Goal: Task Accomplishment & Management: Complete application form

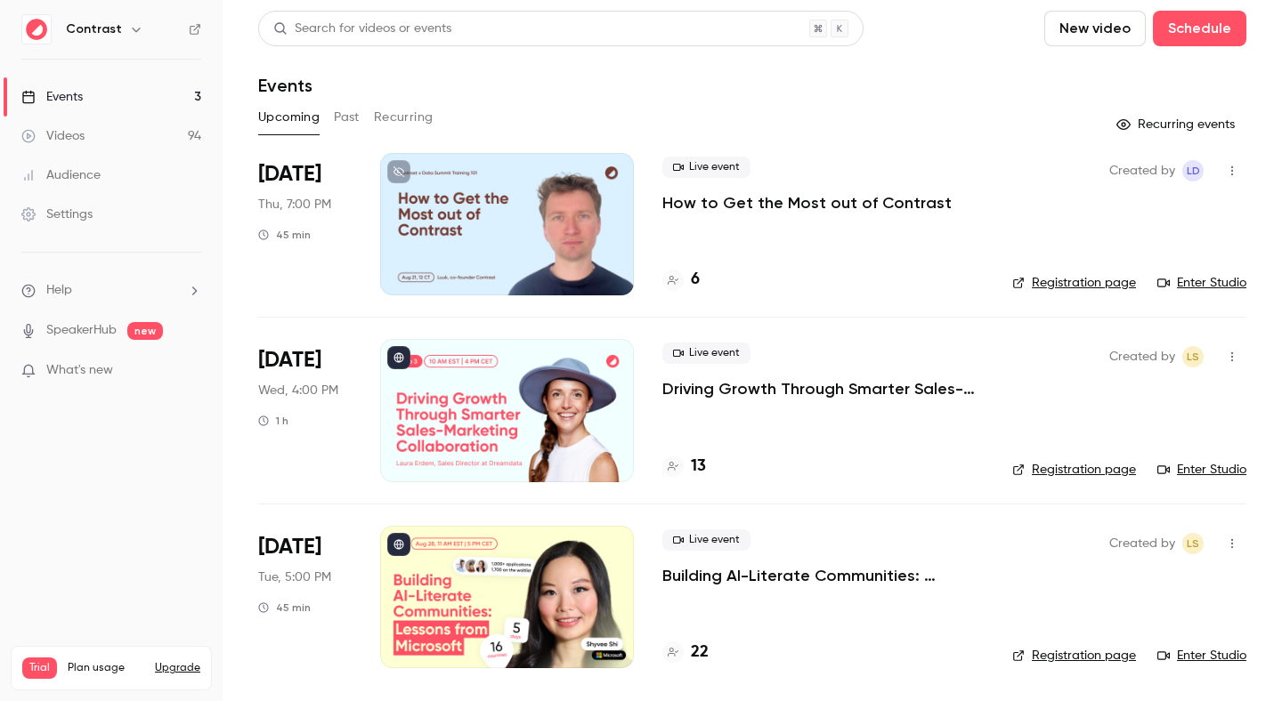
click at [129, 132] on link "Videos 94" at bounding box center [111, 136] width 223 height 39
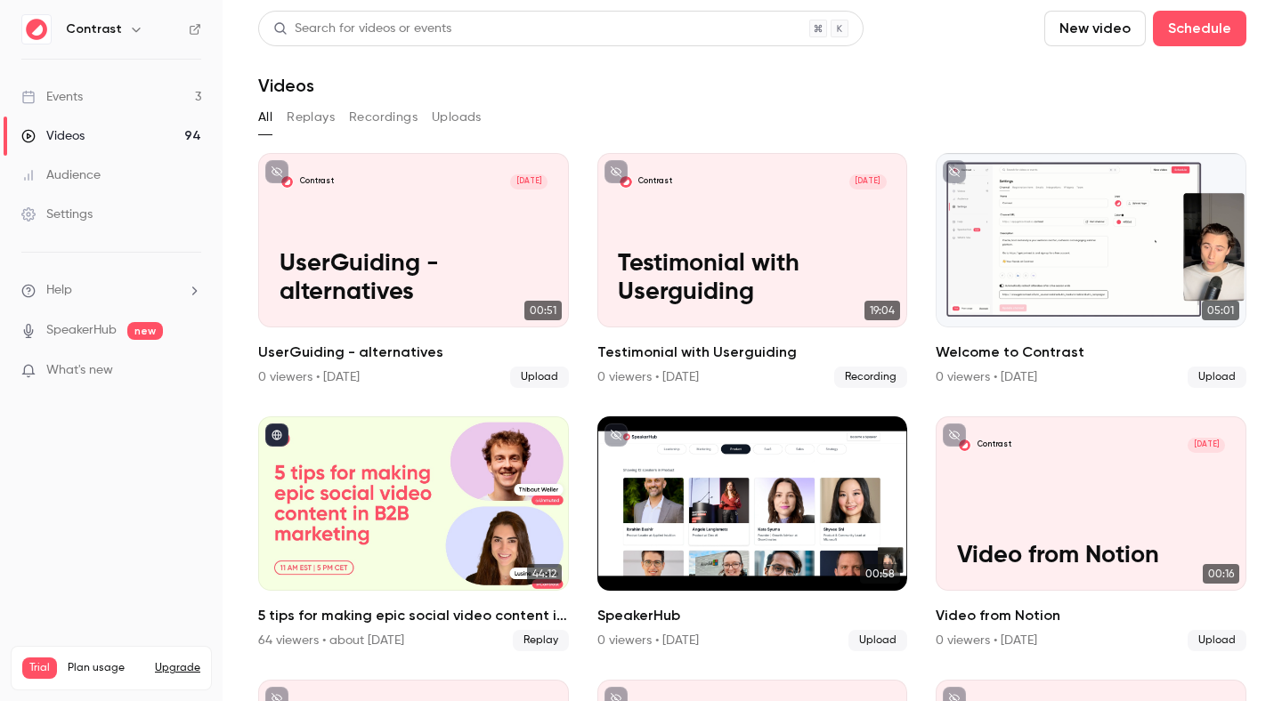
click at [189, 136] on link "Videos 94" at bounding box center [111, 136] width 223 height 39
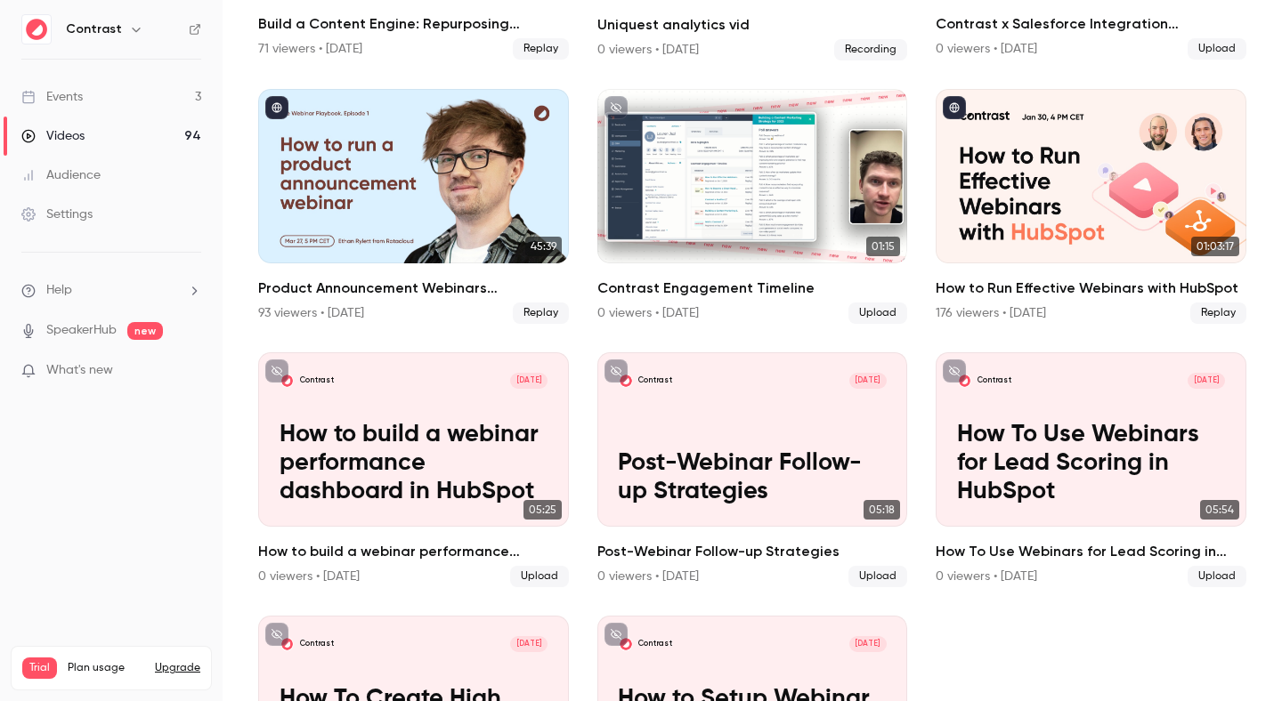
scroll to position [1184, 0]
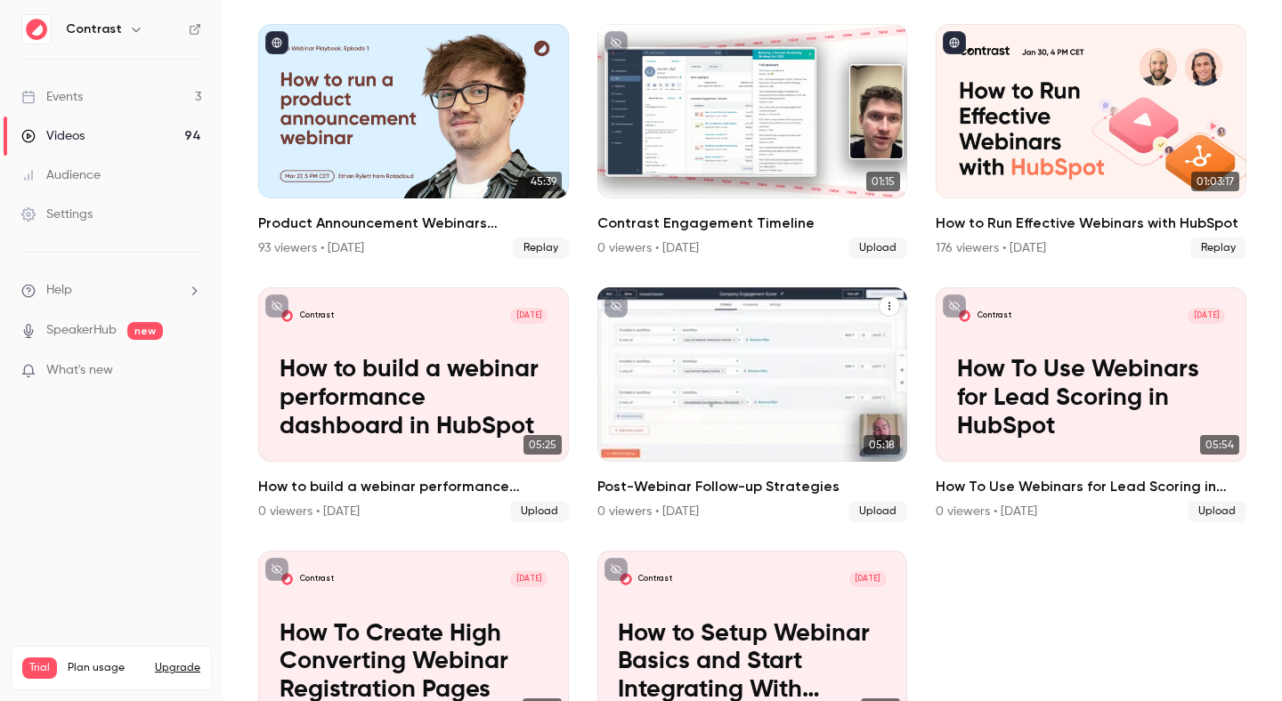
click at [687, 398] on p "Post-Webinar Follow-up Strategies" at bounding box center [752, 413] width 269 height 56
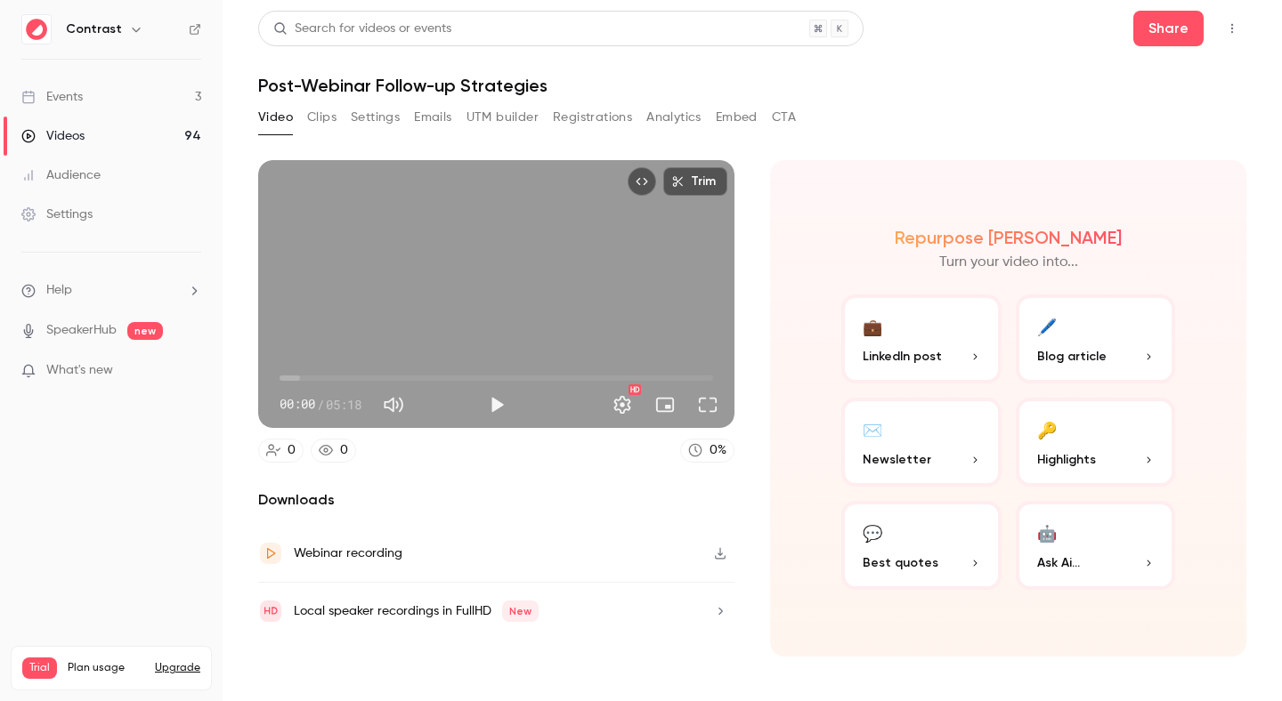
click at [599, 109] on button "Registrations" at bounding box center [592, 117] width 79 height 28
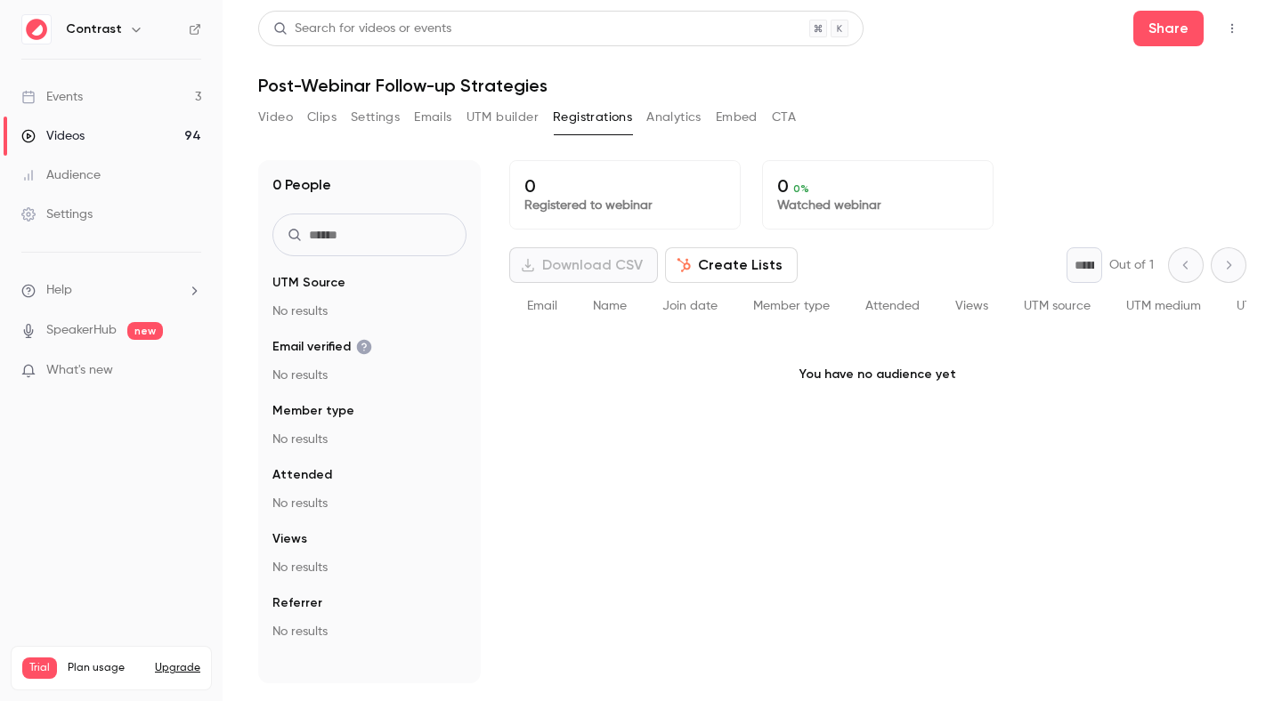
click at [710, 262] on button "Create Lists" at bounding box center [731, 265] width 133 height 36
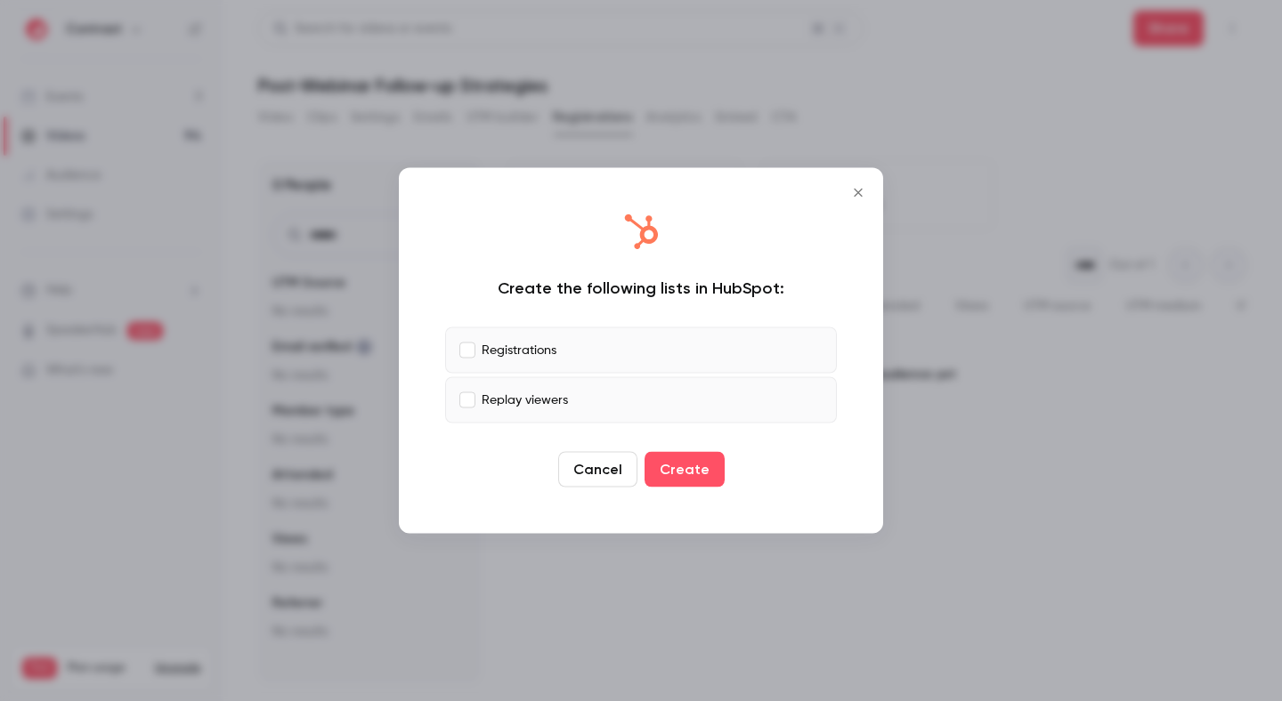
click at [864, 191] on icon "Close" at bounding box center [857, 193] width 21 height 14
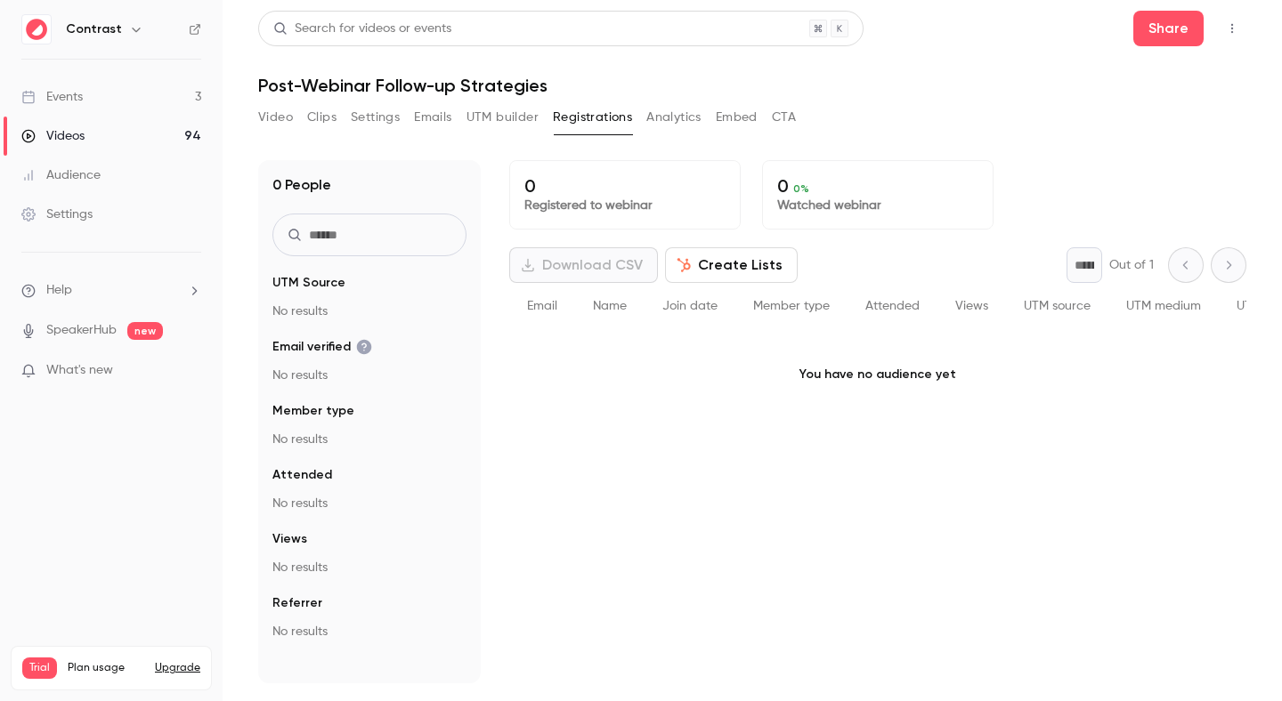
click at [176, 99] on link "Events 3" at bounding box center [111, 96] width 223 height 39
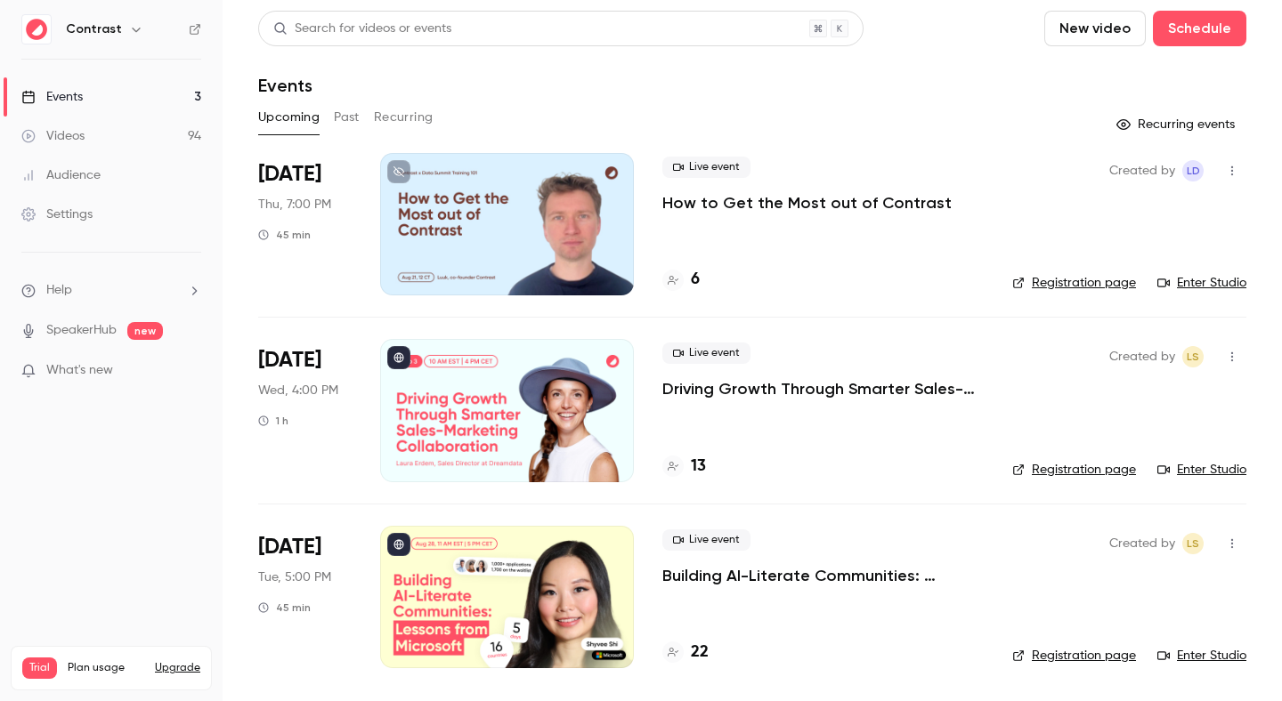
click at [155, 25] on div "Contrast" at bounding box center [120, 29] width 109 height 21
click at [129, 29] on icon "button" at bounding box center [136, 29] width 14 height 14
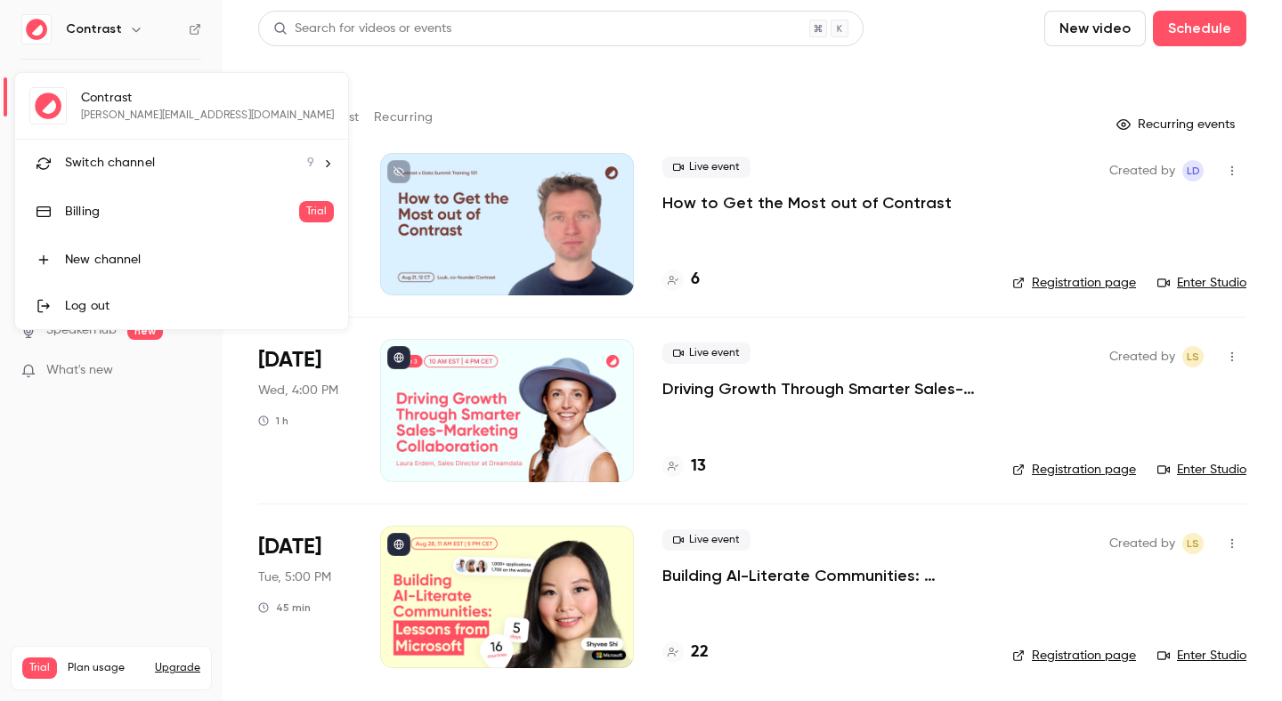
click at [135, 177] on li "Switch channel 9" at bounding box center [181, 163] width 333 height 47
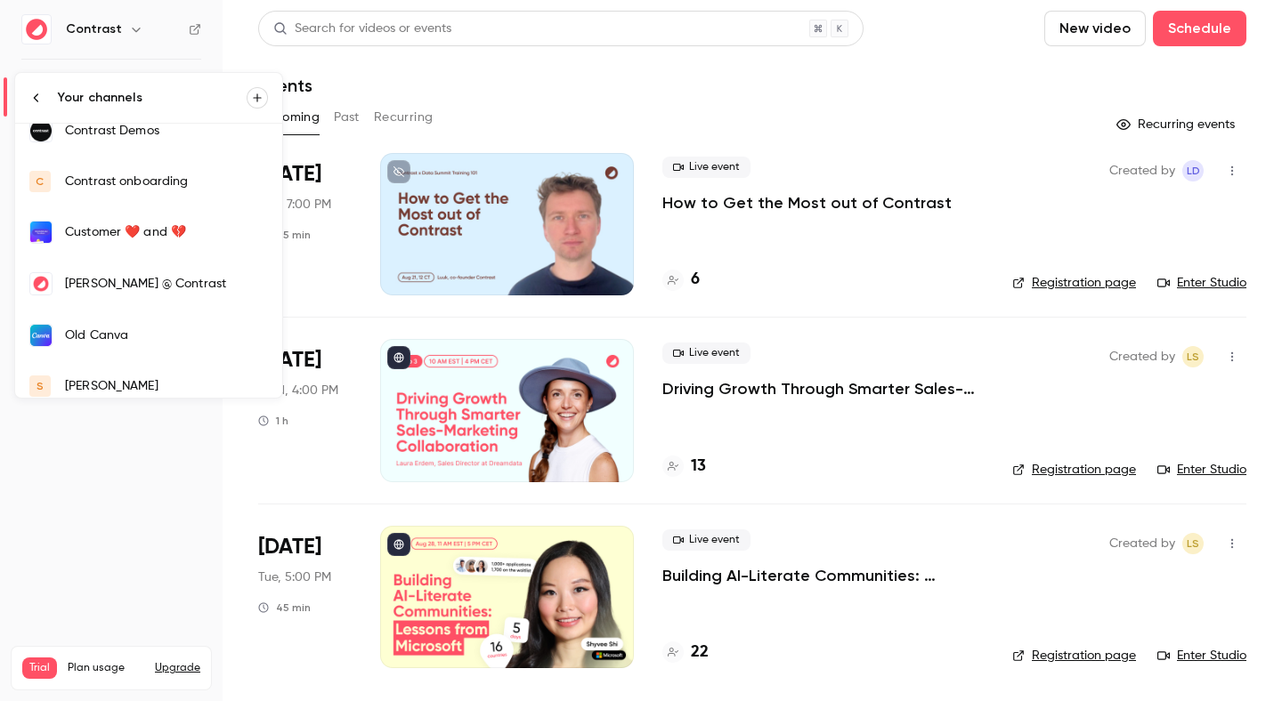
scroll to position [127, 0]
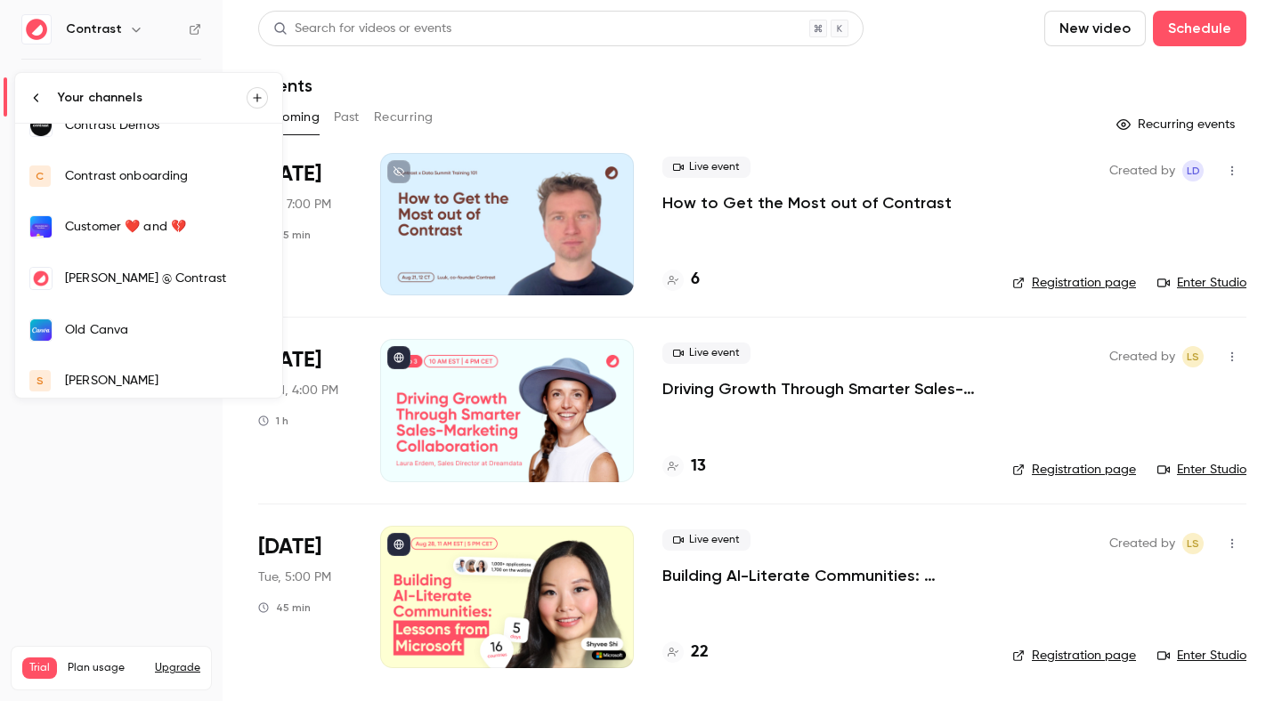
click at [86, 374] on div "[PERSON_NAME]" at bounding box center [166, 381] width 203 height 18
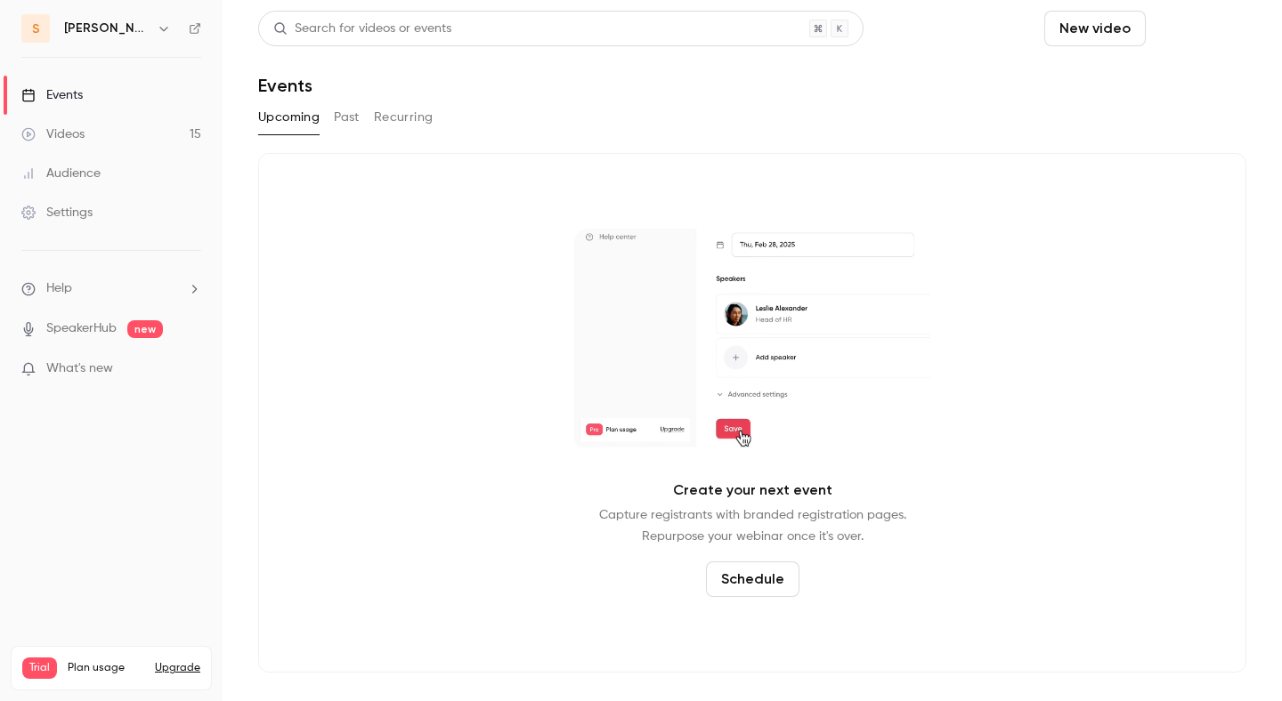
click at [1218, 33] on button "Schedule" at bounding box center [1199, 29] width 93 height 36
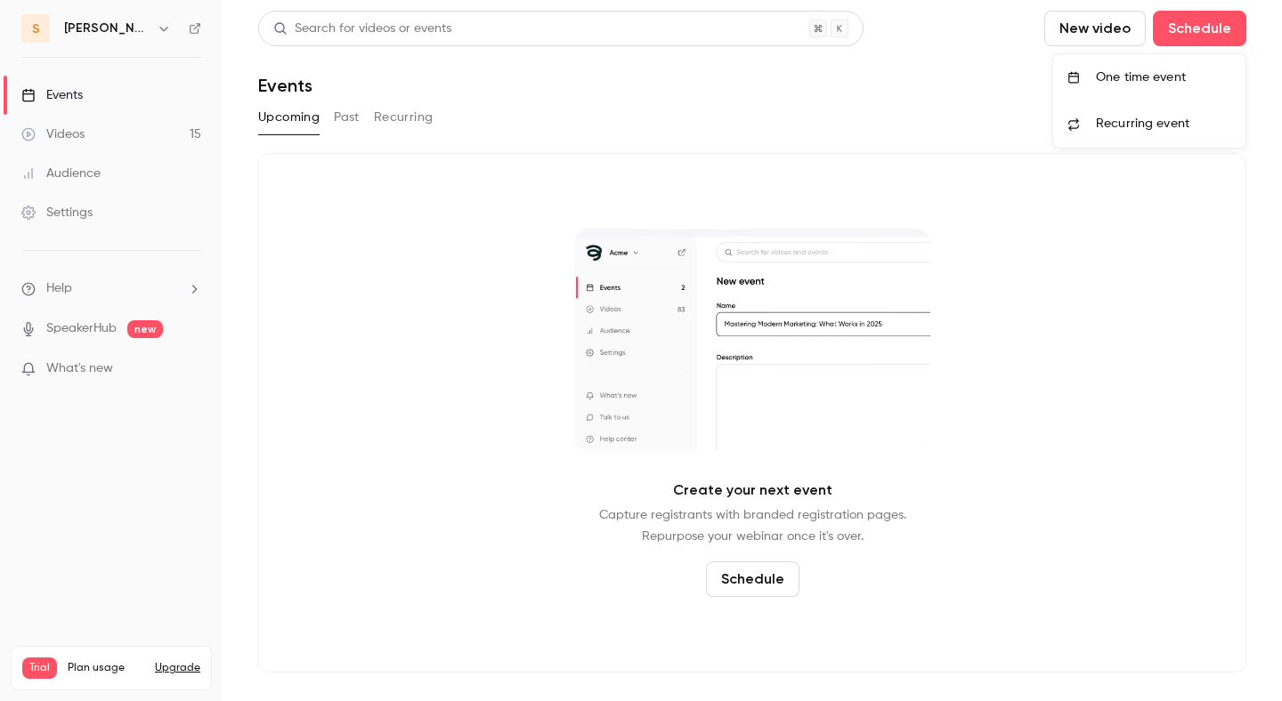
click at [1164, 85] on div "One time event" at bounding box center [1163, 78] width 135 height 18
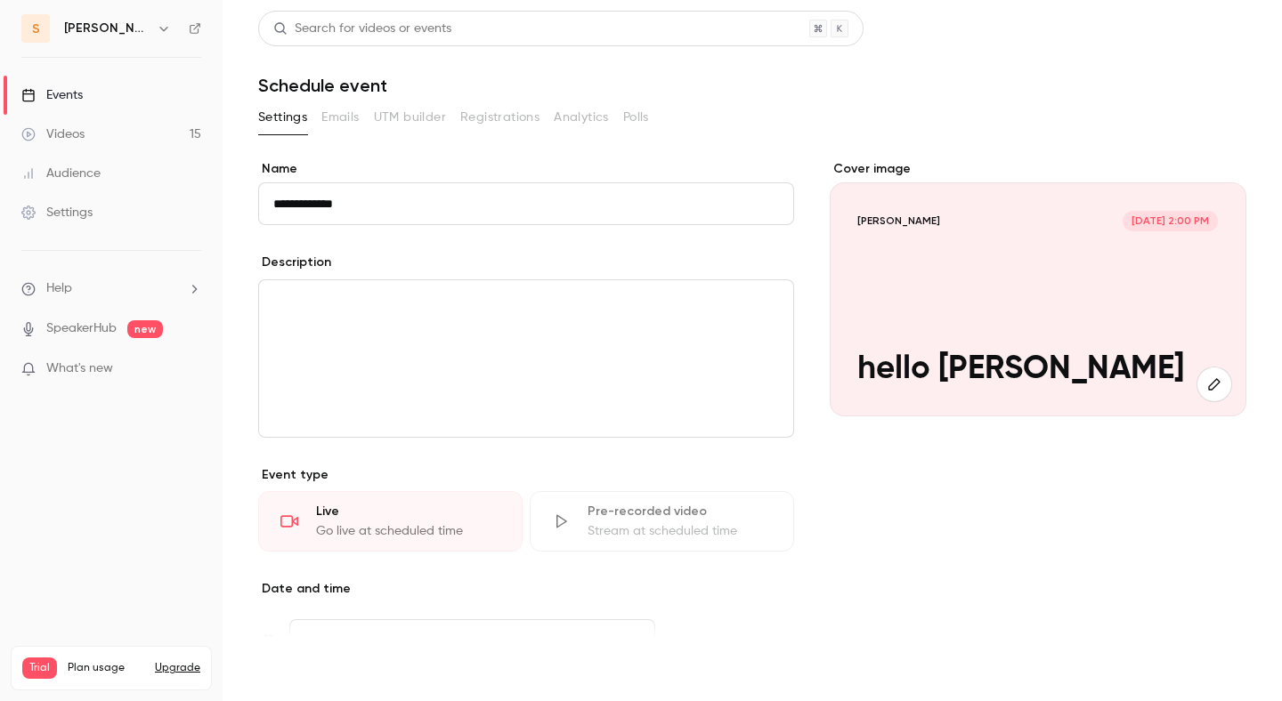
type input "**********"
click at [294, 669] on button "Save" at bounding box center [290, 670] width 64 height 36
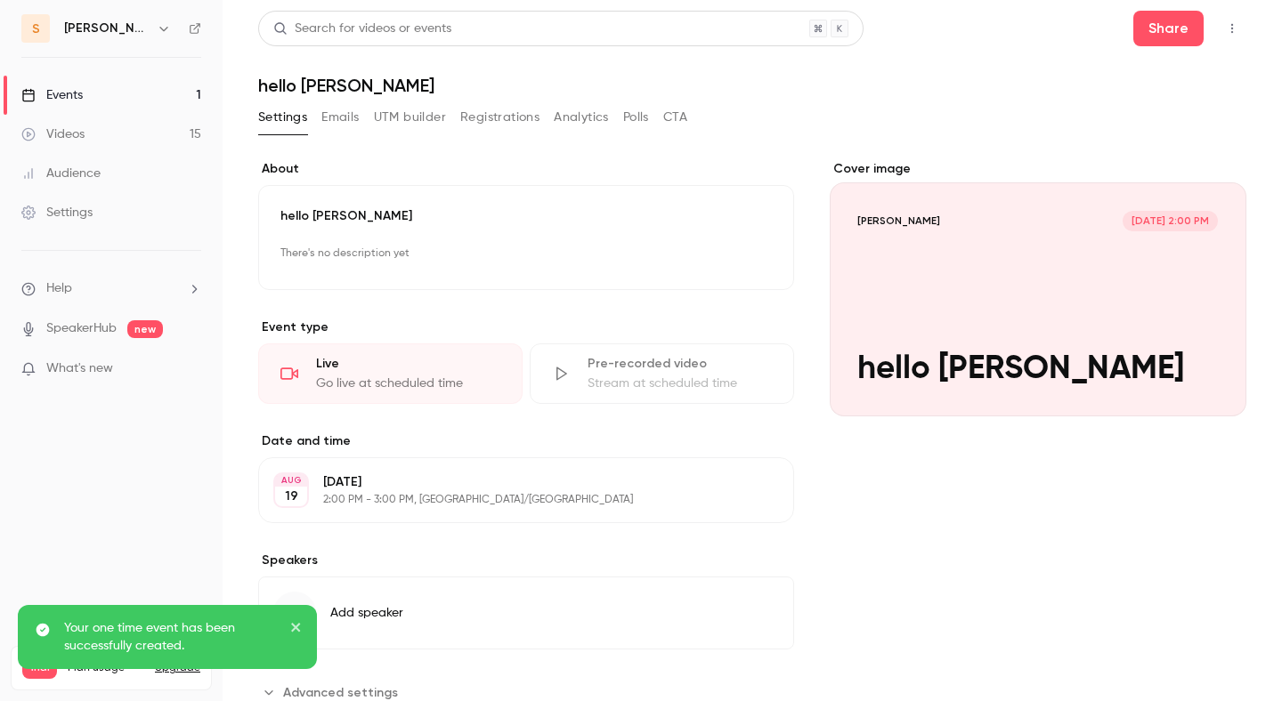
click at [150, 114] on link "Events 1" at bounding box center [111, 95] width 223 height 39
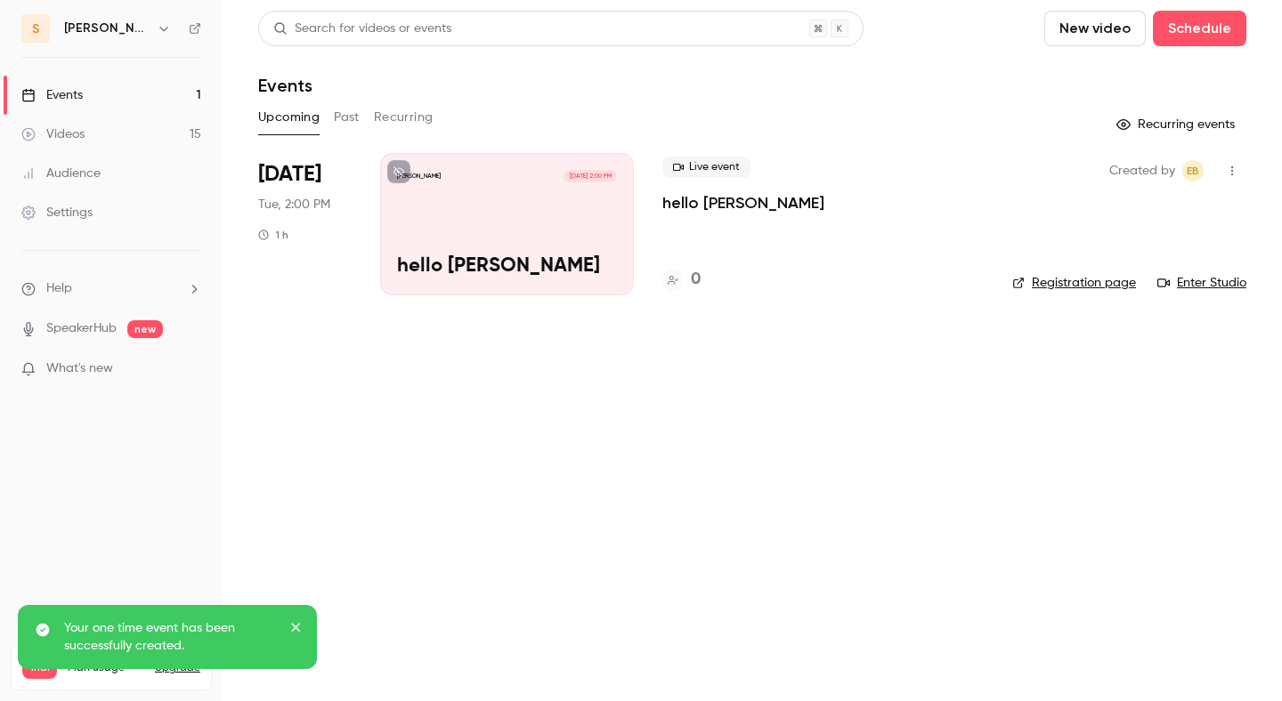
click at [757, 214] on div "Live event hello [PERSON_NAME] 0" at bounding box center [822, 224] width 321 height 142
click at [746, 206] on p "hello [PERSON_NAME]" at bounding box center [743, 202] width 162 height 21
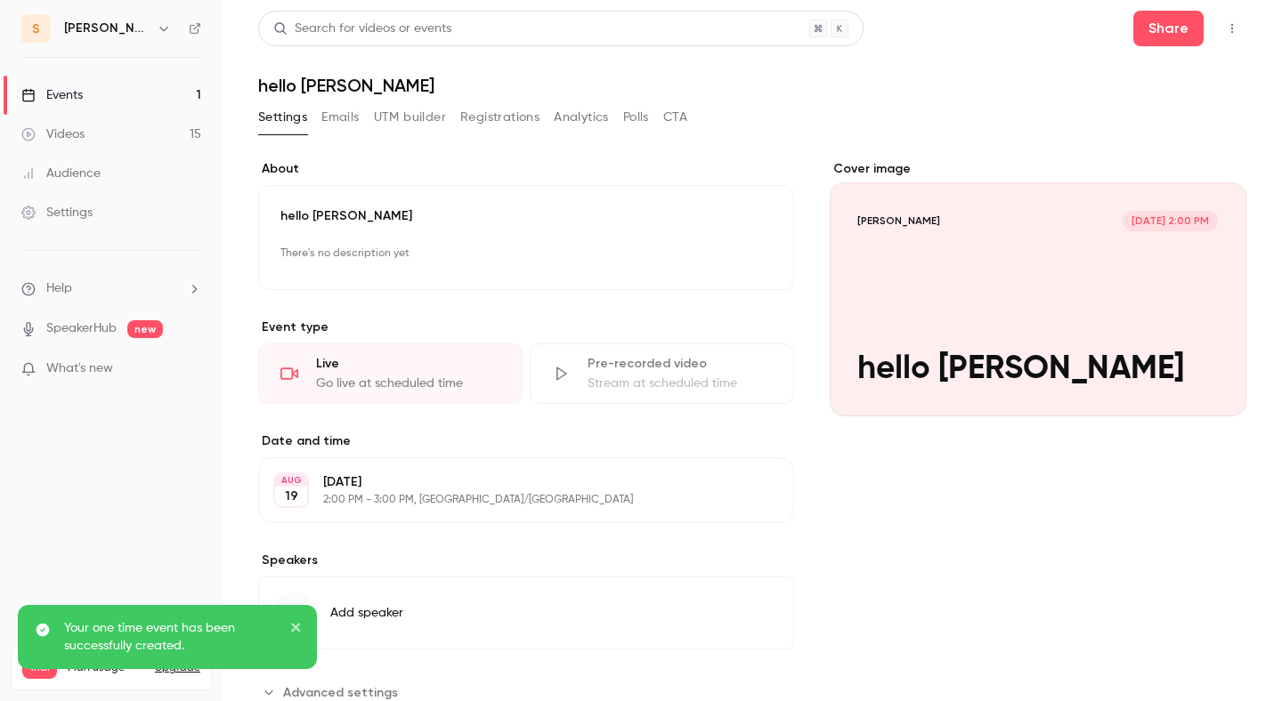
click at [522, 114] on button "Registrations" at bounding box center [499, 117] width 79 height 28
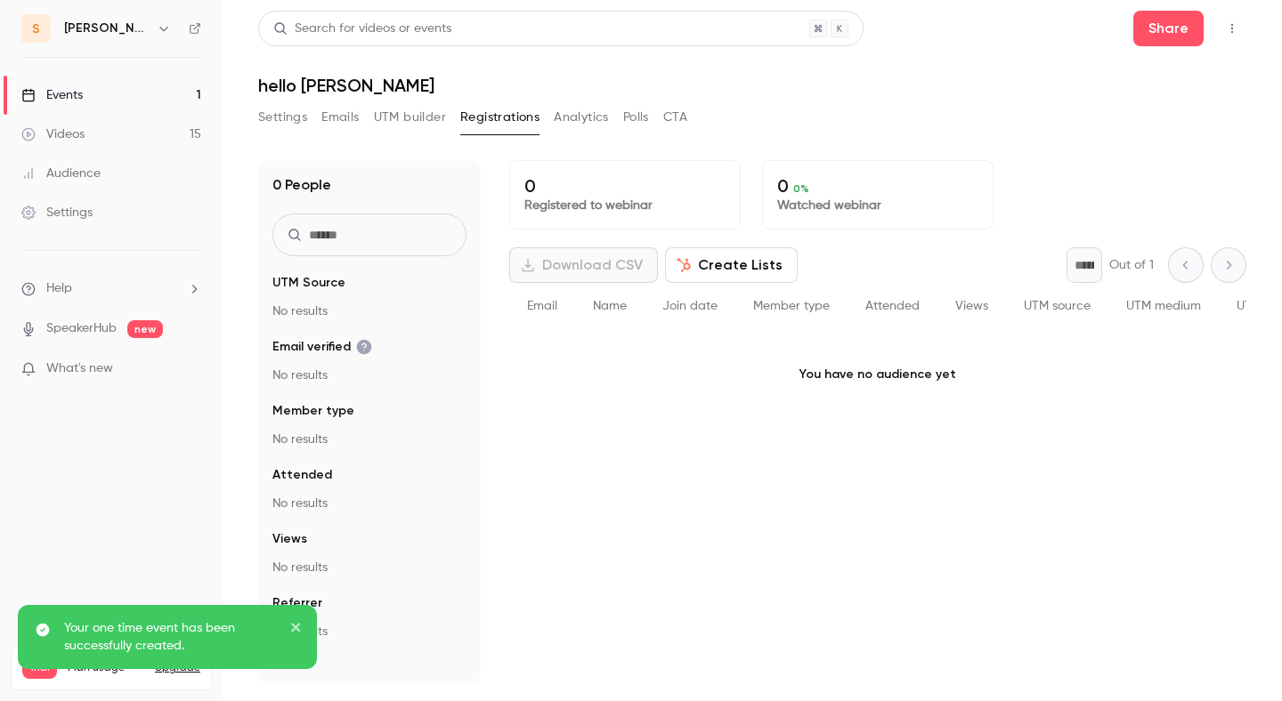
click at [722, 262] on button "Create Lists" at bounding box center [731, 265] width 133 height 36
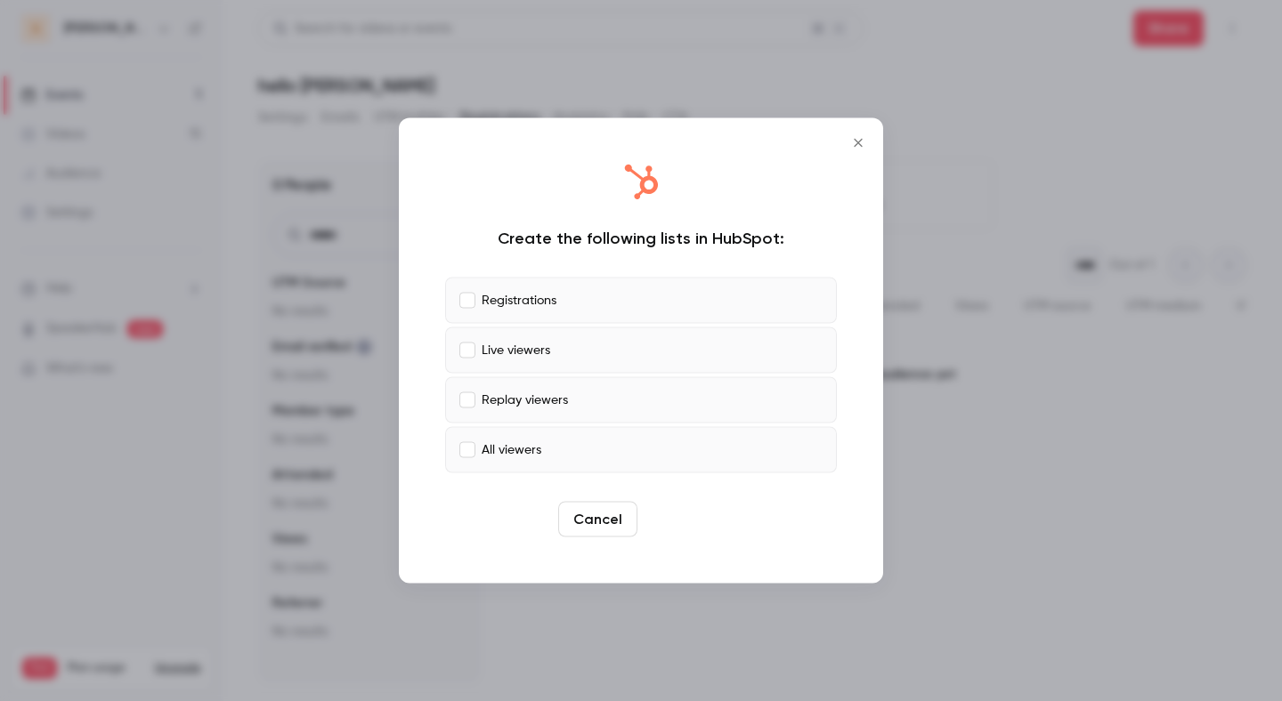
click at [690, 522] on button "Create" at bounding box center [684, 520] width 80 height 36
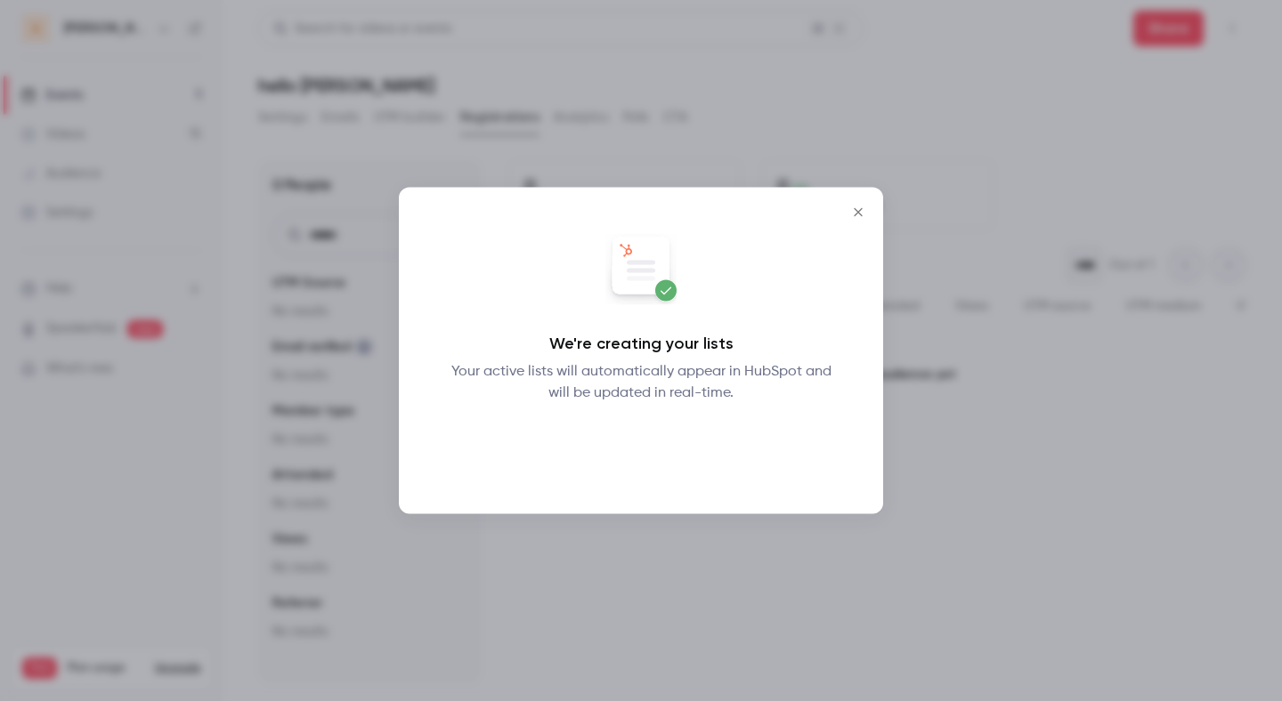
click at [642, 452] on button "Okay" at bounding box center [641, 451] width 65 height 36
